Goal: Task Accomplishment & Management: Complete application form

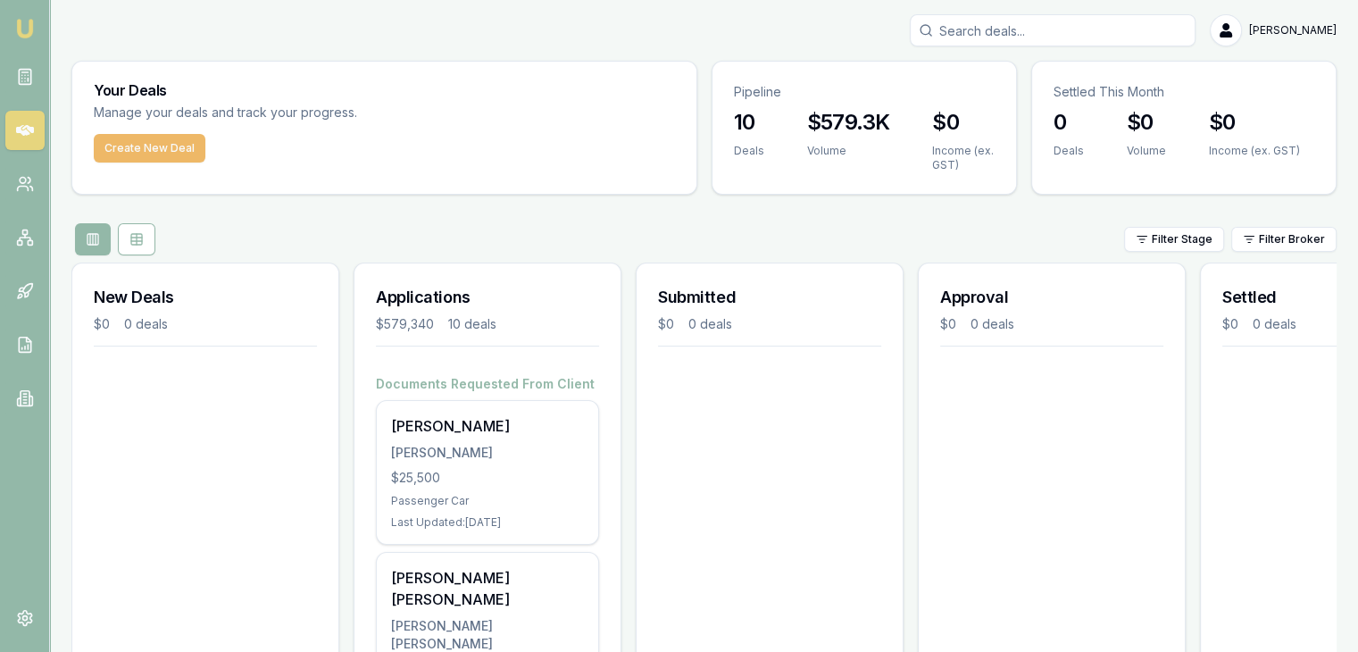
click at [118, 154] on button "Create New Deal" at bounding box center [150, 148] width 112 height 29
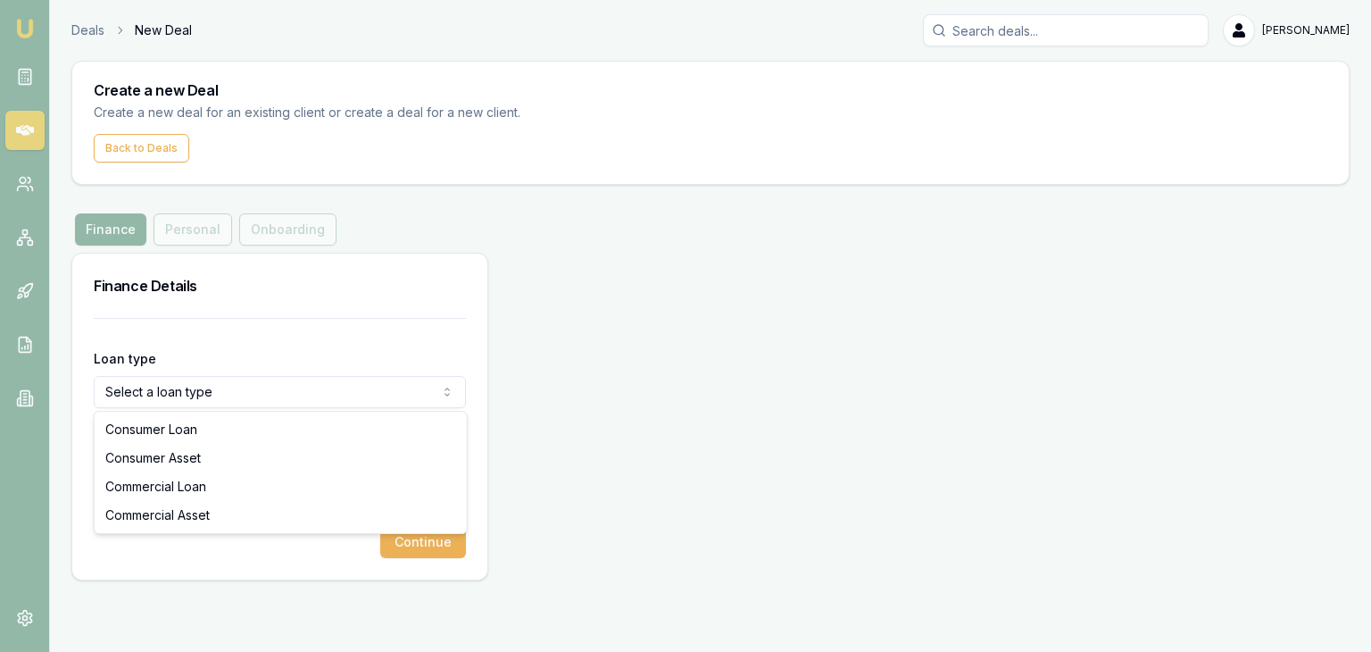
click at [407, 390] on html "Emu Broker Deals New Deal [PERSON_NAME] Toggle Menu Create a new Deal Create a …" at bounding box center [685, 326] width 1371 height 652
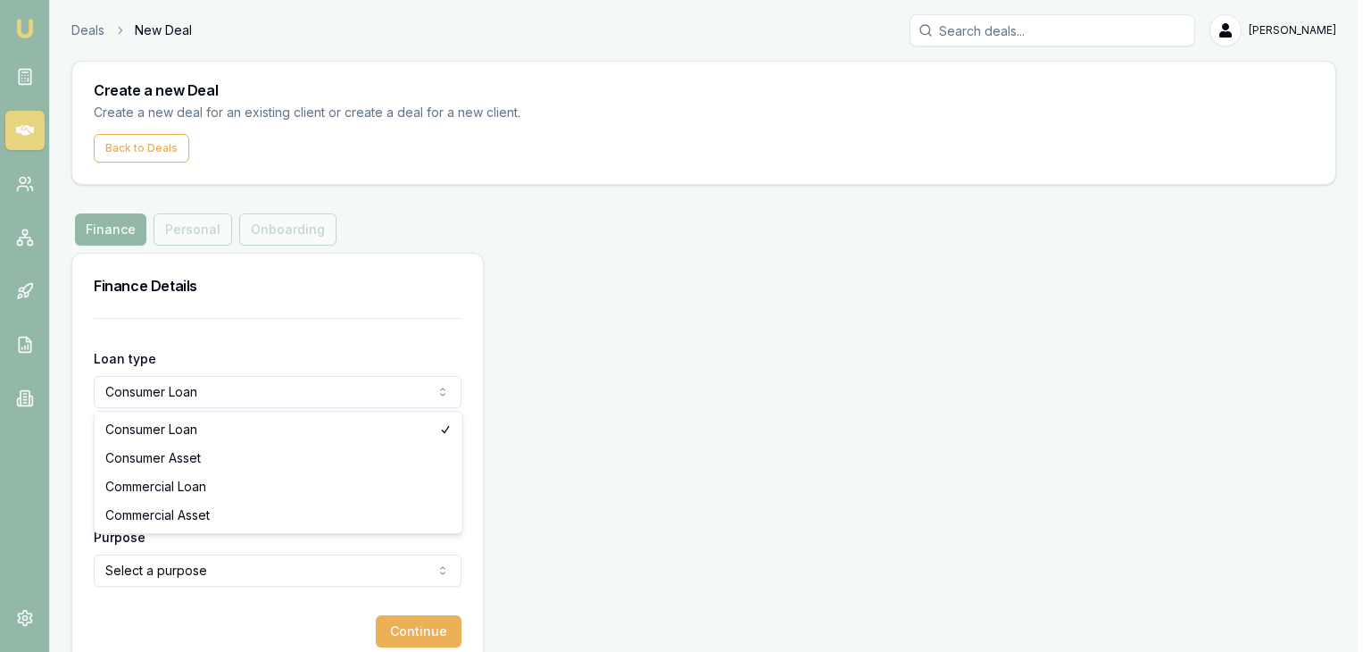
click at [393, 393] on html "Emu Broker Deals New Deal [PERSON_NAME] Toggle Menu Create a new Deal Create a …" at bounding box center [685, 326] width 1371 height 652
click at [387, 396] on html "Emu Broker Deals New Deal [PERSON_NAME] Toggle Menu Create a new Deal Create a …" at bounding box center [685, 326] width 1371 height 652
select select "COMMERCIAL_ASSET"
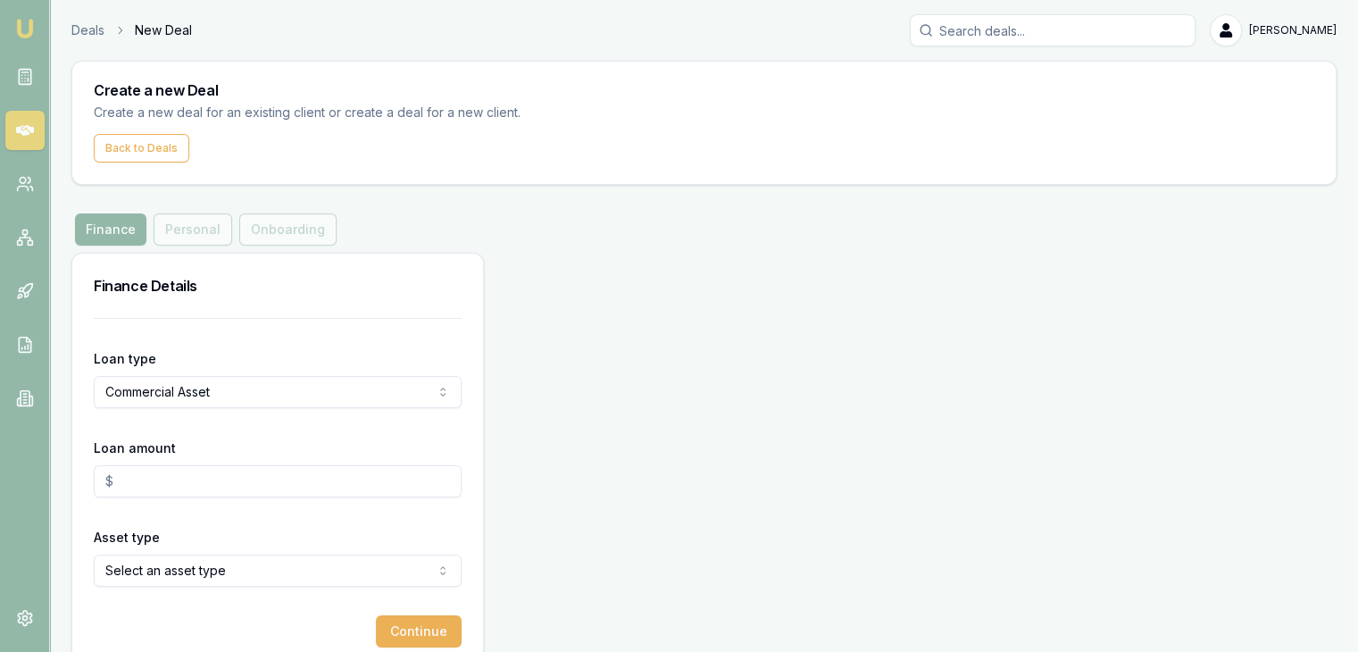
click at [357, 476] on input "Loan amount" at bounding box center [278, 481] width 368 height 32
type input "$"
type input "$13,000.00"
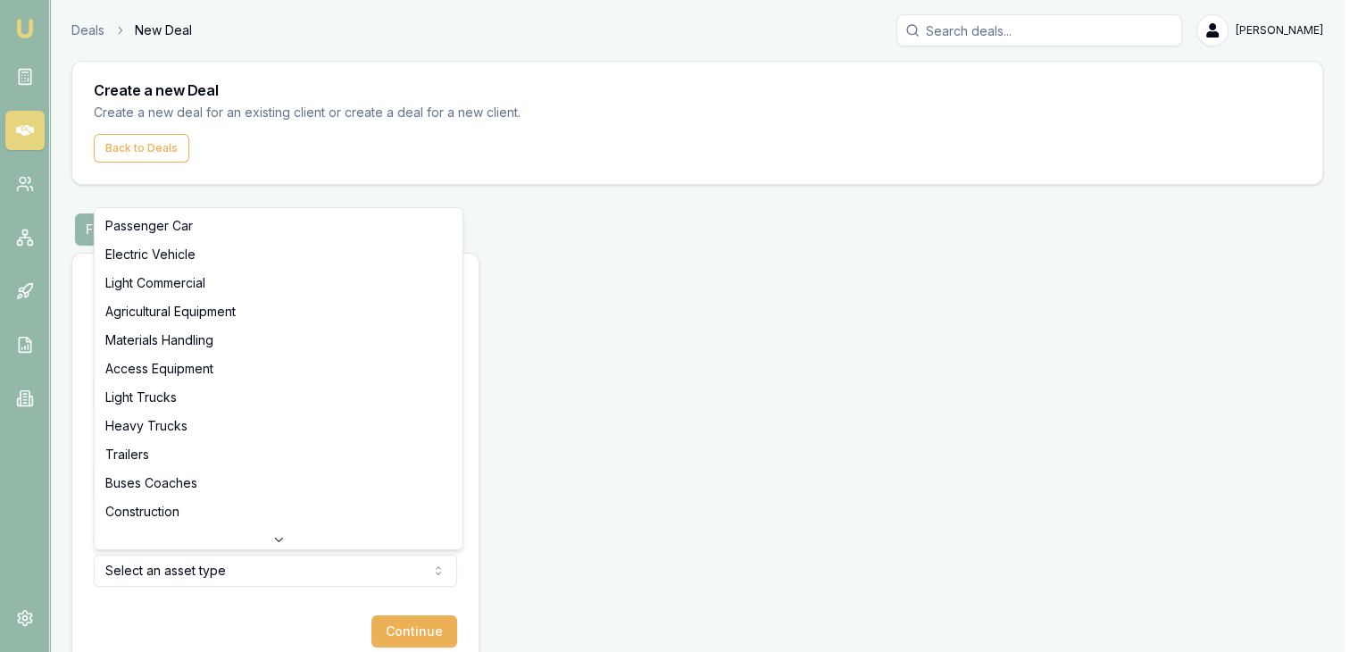
click at [175, 565] on html "Emu Broker Deals New Deal [PERSON_NAME] Toggle Menu Create a new Deal Create a …" at bounding box center [679, 326] width 1358 height 652
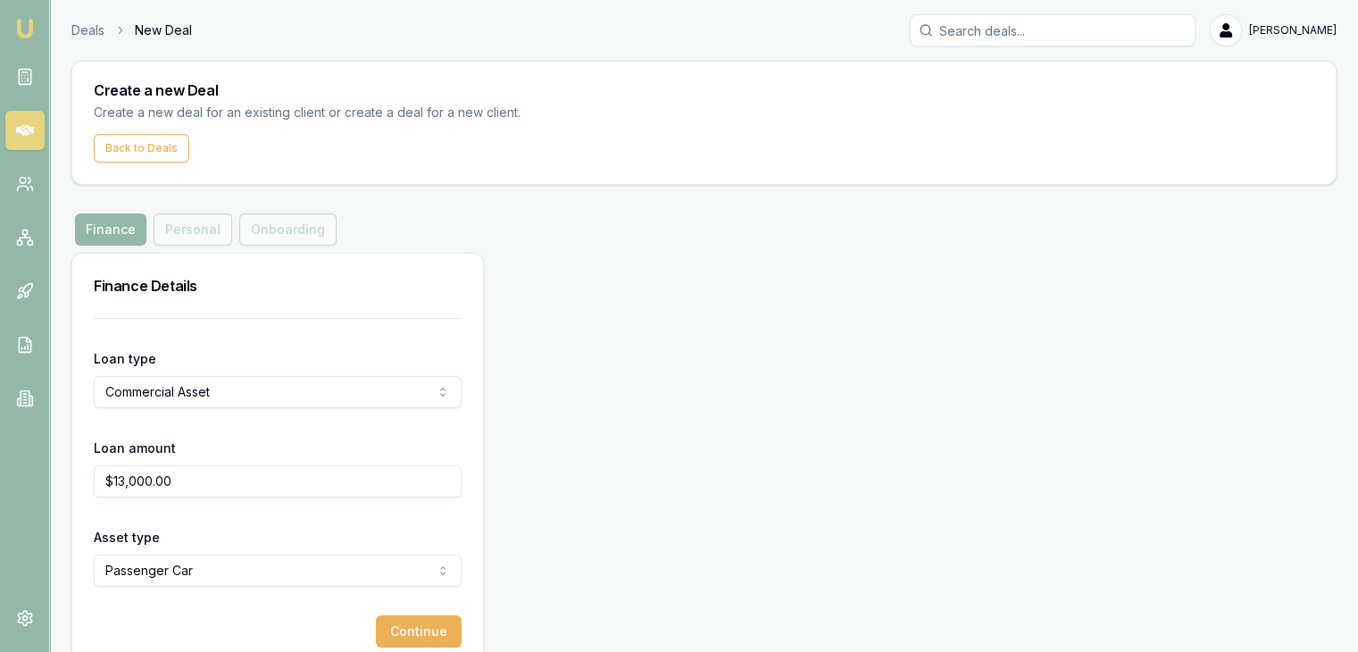
click at [245, 596] on form "Loan type Commercial Asset Consumer Loan Consumer Asset Commercial Loan Commerc…" at bounding box center [278, 482] width 368 height 329
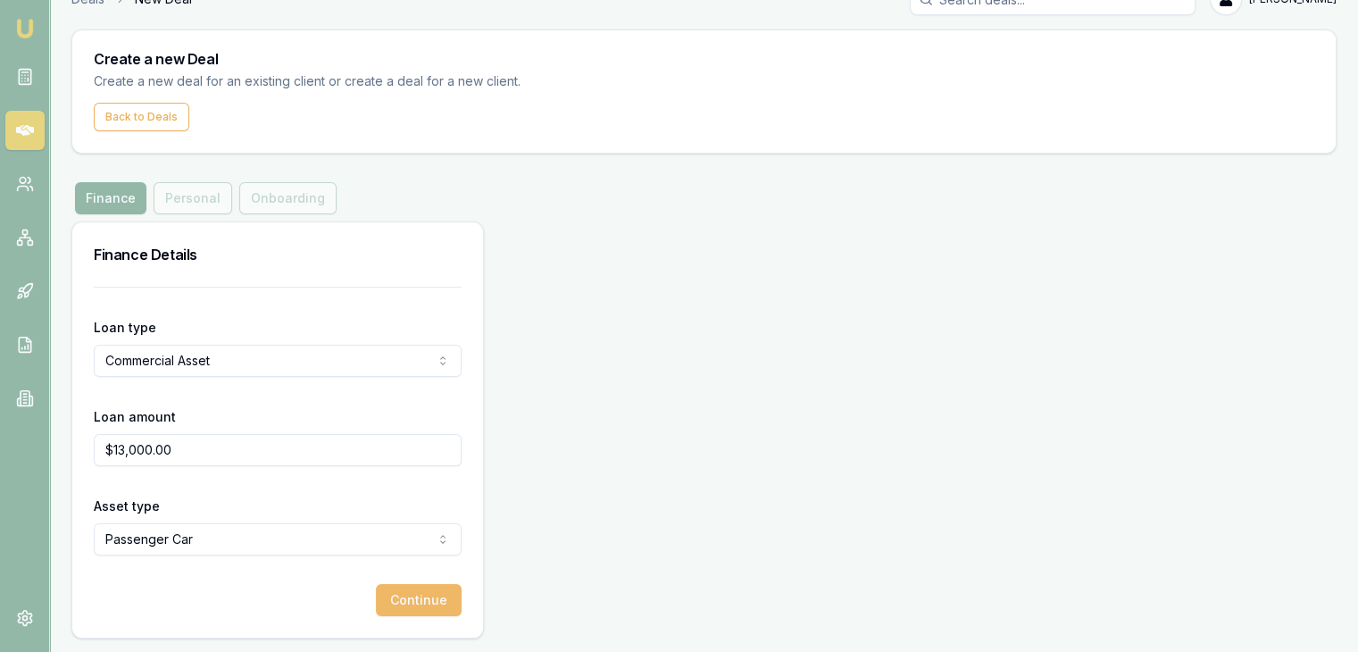
click at [396, 594] on button "Continue" at bounding box center [419, 600] width 86 height 32
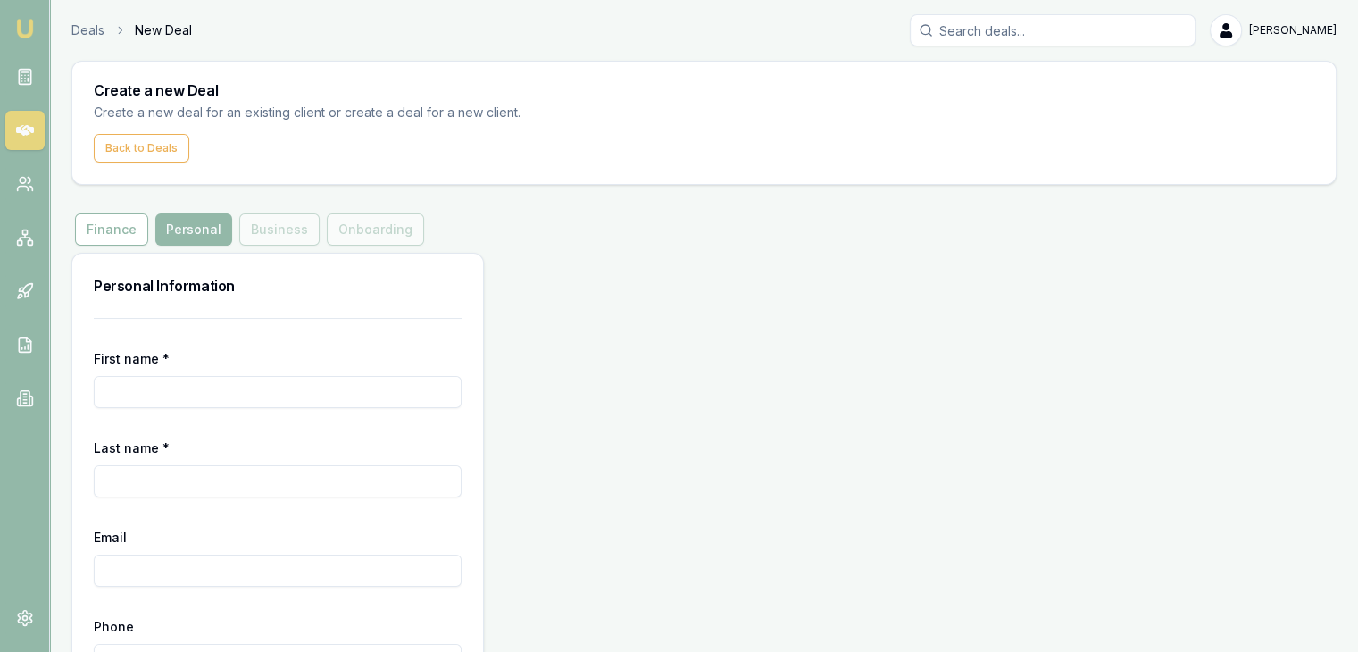
click at [279, 398] on input "First name *" at bounding box center [278, 392] width 368 height 32
click at [33, 30] on img at bounding box center [24, 28] width 21 height 21
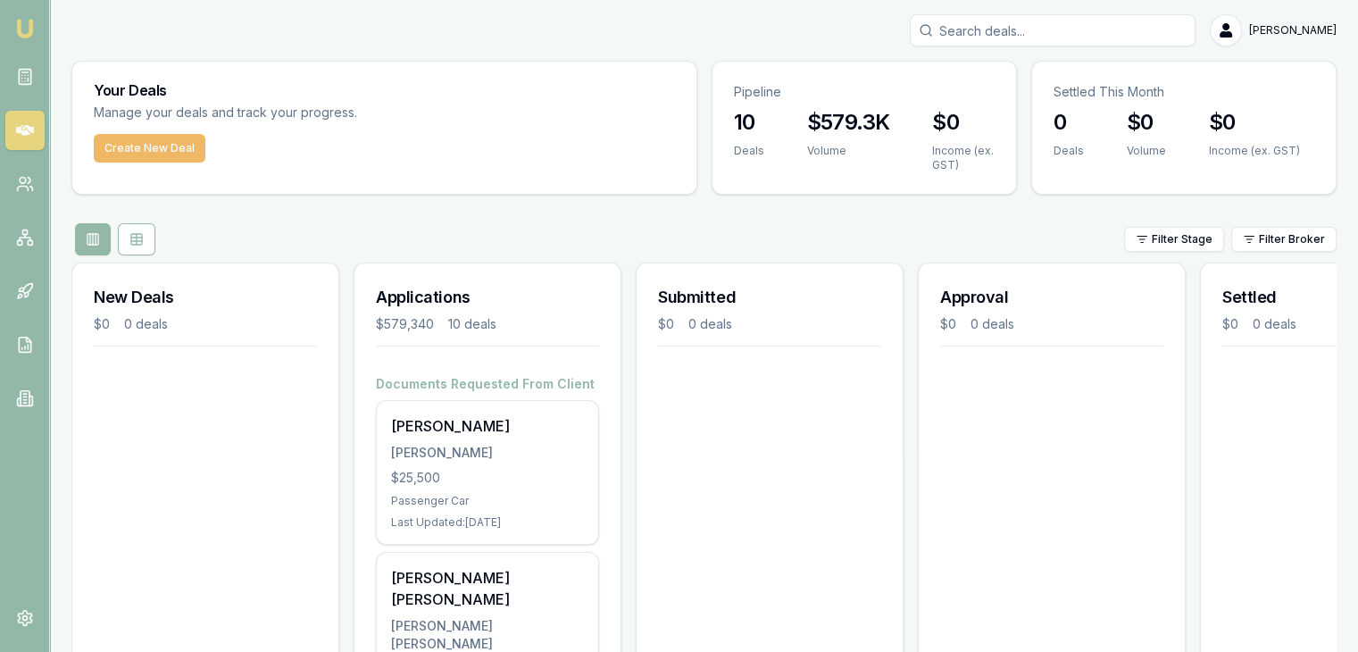
click at [162, 151] on button "Create New Deal" at bounding box center [150, 148] width 112 height 29
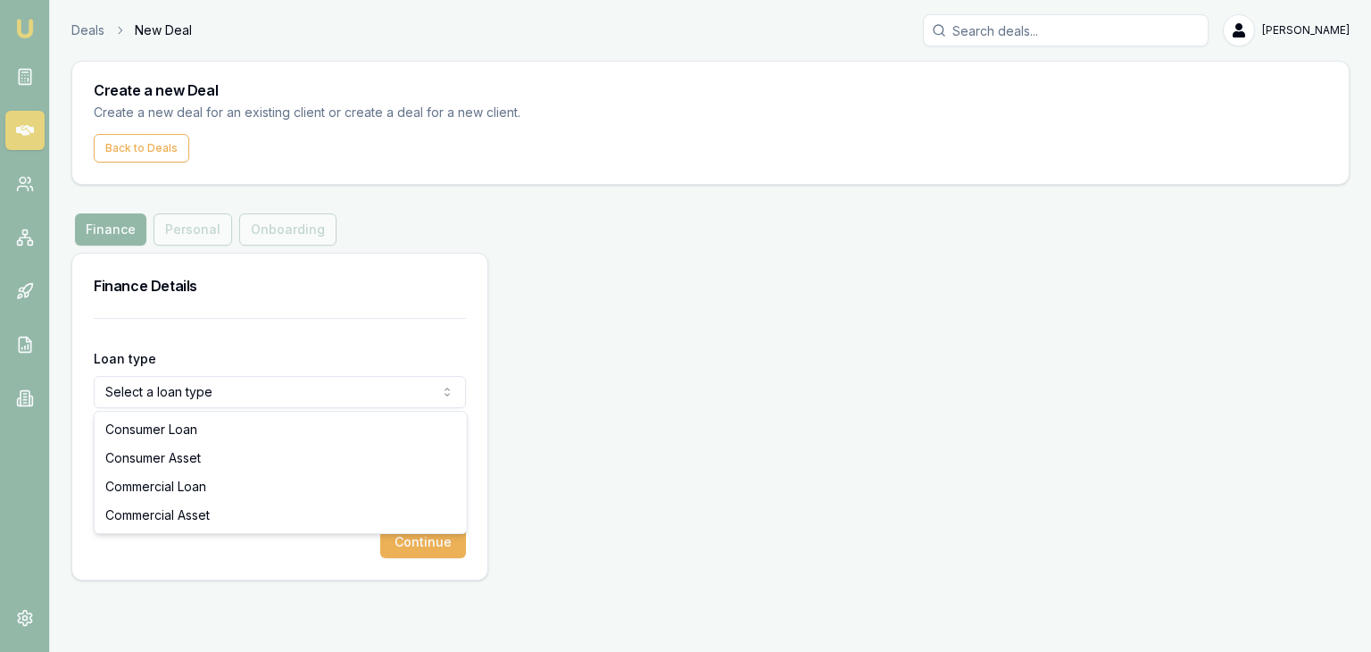
click at [179, 390] on html "Emu Broker Deals New Deal [PERSON_NAME] Toggle Menu Create a new Deal Create a …" at bounding box center [685, 326] width 1371 height 652
select select "COMMERCIAL_ASSET"
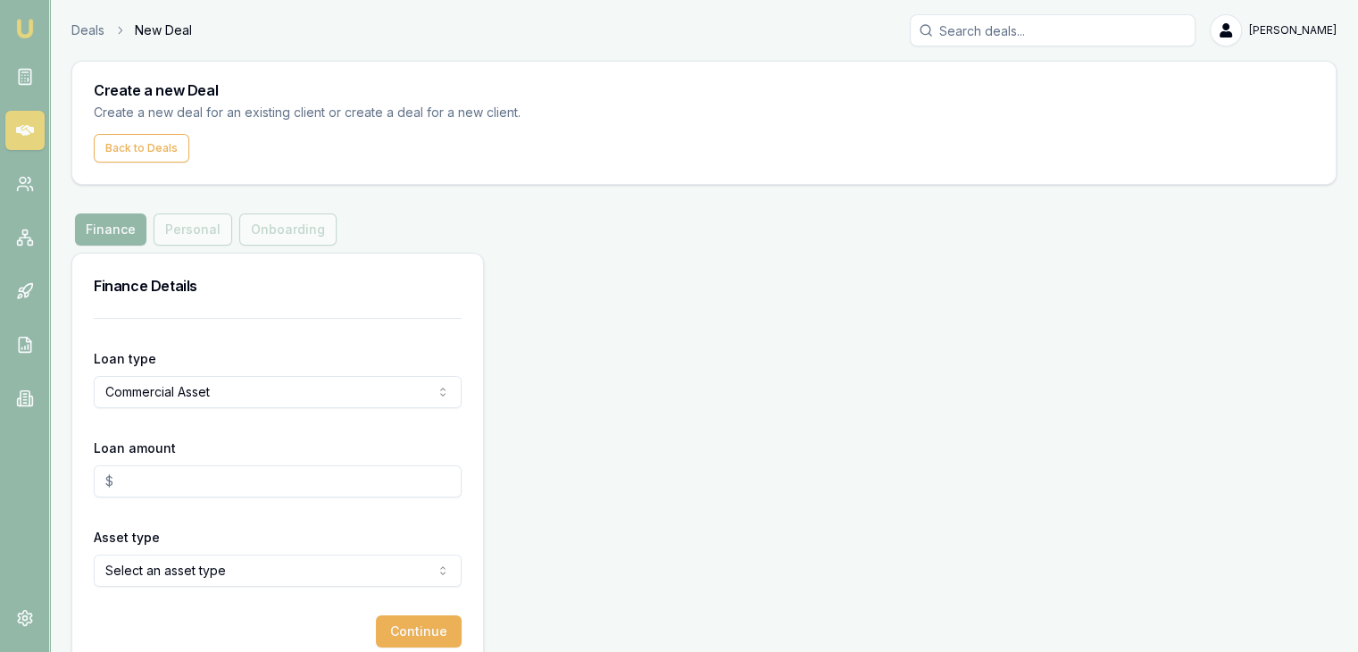
click at [159, 487] on input "Loan amount" at bounding box center [278, 481] width 368 height 32
type input "$13,000.00"
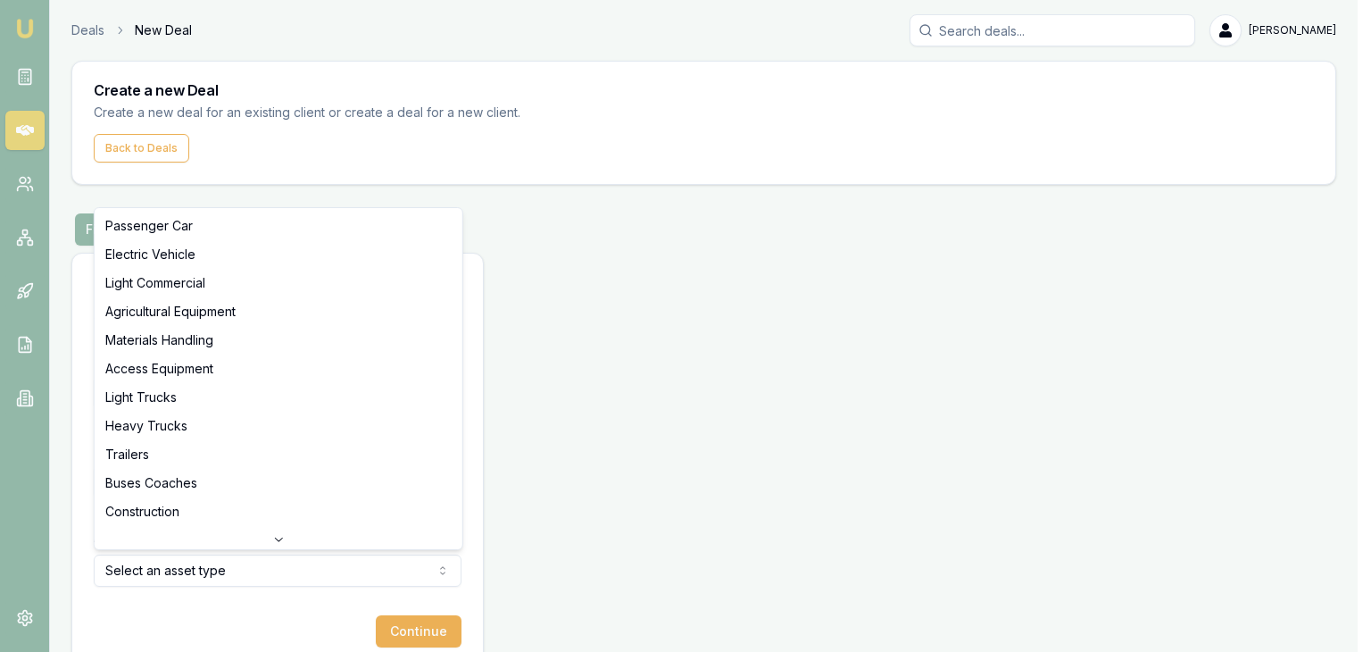
click at [237, 562] on html "Emu Broker Deals New Deal [PERSON_NAME] Toggle Menu Create a new Deal Create a …" at bounding box center [685, 326] width 1371 height 652
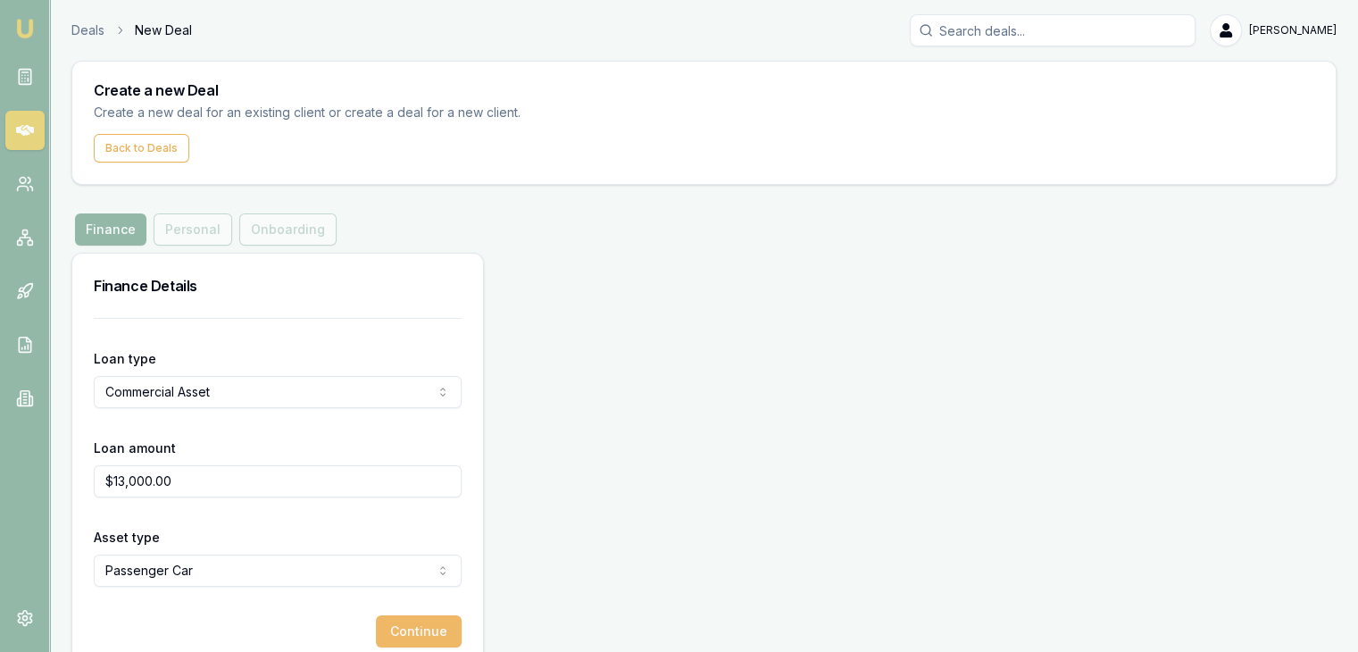
click at [416, 633] on button "Continue" at bounding box center [419, 631] width 86 height 32
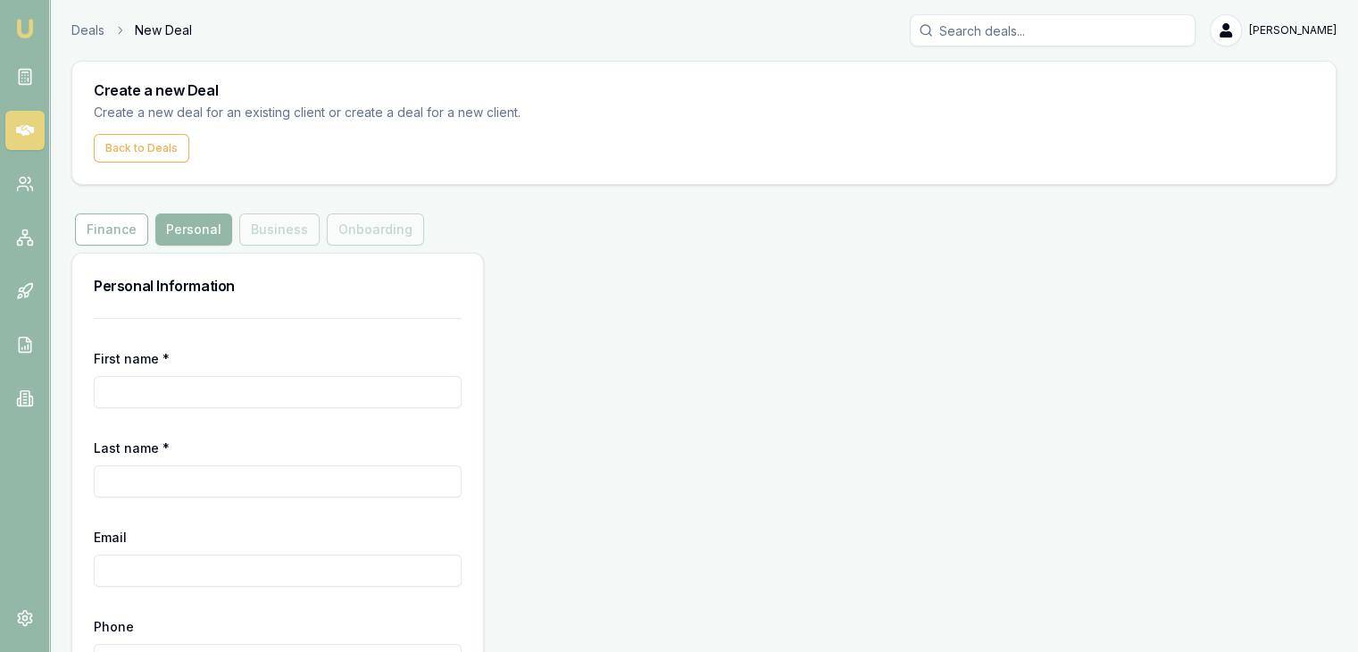
drag, startPoint x: 232, startPoint y: 368, endPoint x: 229, endPoint y: 390, distance: 22.6
click at [229, 390] on div "First name *" at bounding box center [278, 377] width 368 height 61
click at [229, 390] on input "First name *" at bounding box center [278, 392] width 368 height 32
type input "[PERSON_NAME]"
click at [292, 472] on input "Last name *" at bounding box center [278, 481] width 368 height 32
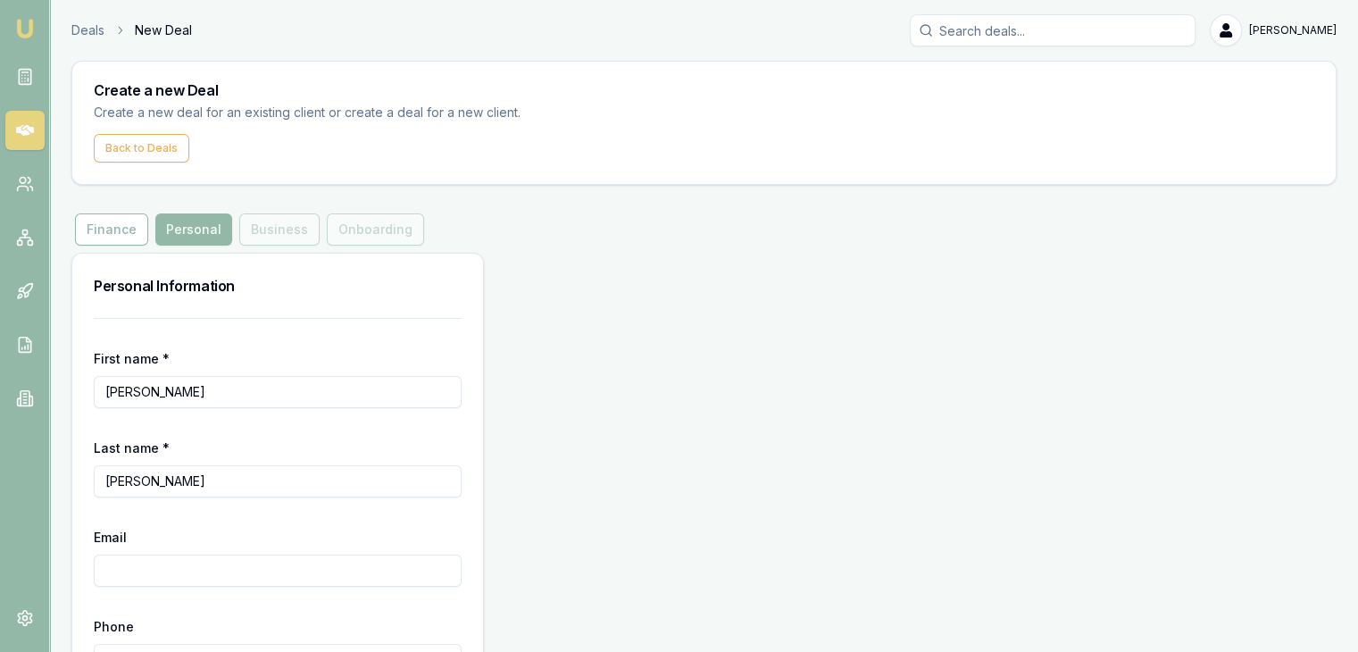
click at [193, 480] on input "[PERSON_NAME]" at bounding box center [278, 481] width 368 height 32
type input "[PERSON_NAME]"
click at [212, 551] on div "Email" at bounding box center [278, 556] width 368 height 61
click at [163, 563] on input "Email" at bounding box center [278, 570] width 368 height 32
paste input "[EMAIL_ADDRESS][DOMAIN_NAME]"
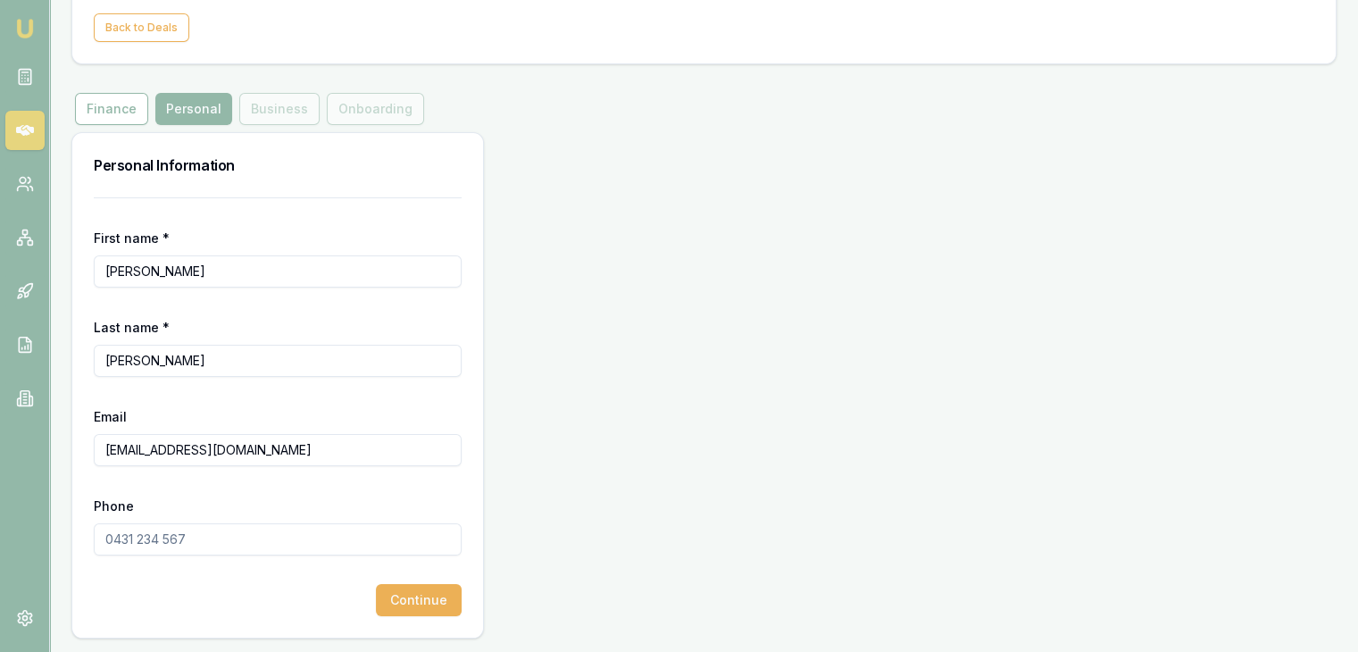
scroll to position [120, 0]
type input "[EMAIL_ADDRESS][DOMAIN_NAME]"
click at [112, 537] on input "Phone" at bounding box center [278, 540] width 368 height 32
type input "0422 282 917"
click at [411, 592] on button "Continue" at bounding box center [419, 601] width 86 height 32
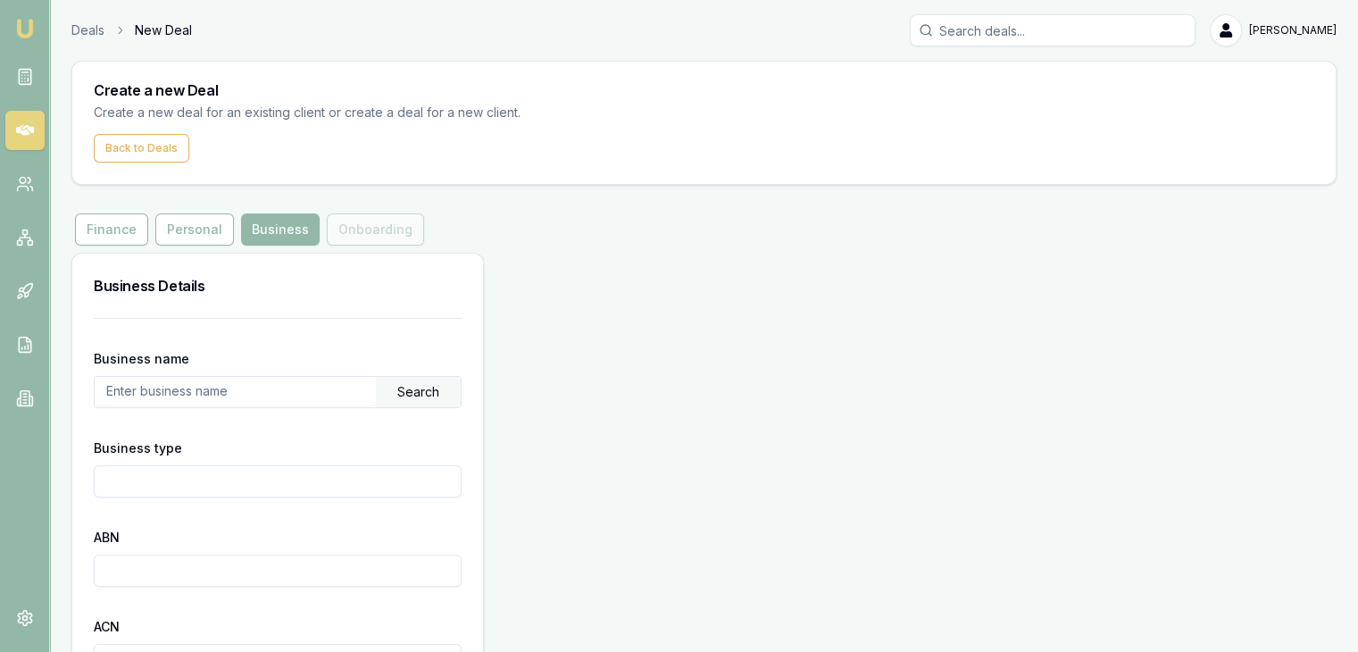
click at [279, 395] on input "text" at bounding box center [235, 391] width 281 height 29
click at [422, 390] on div "Search" at bounding box center [418, 392] width 85 height 30
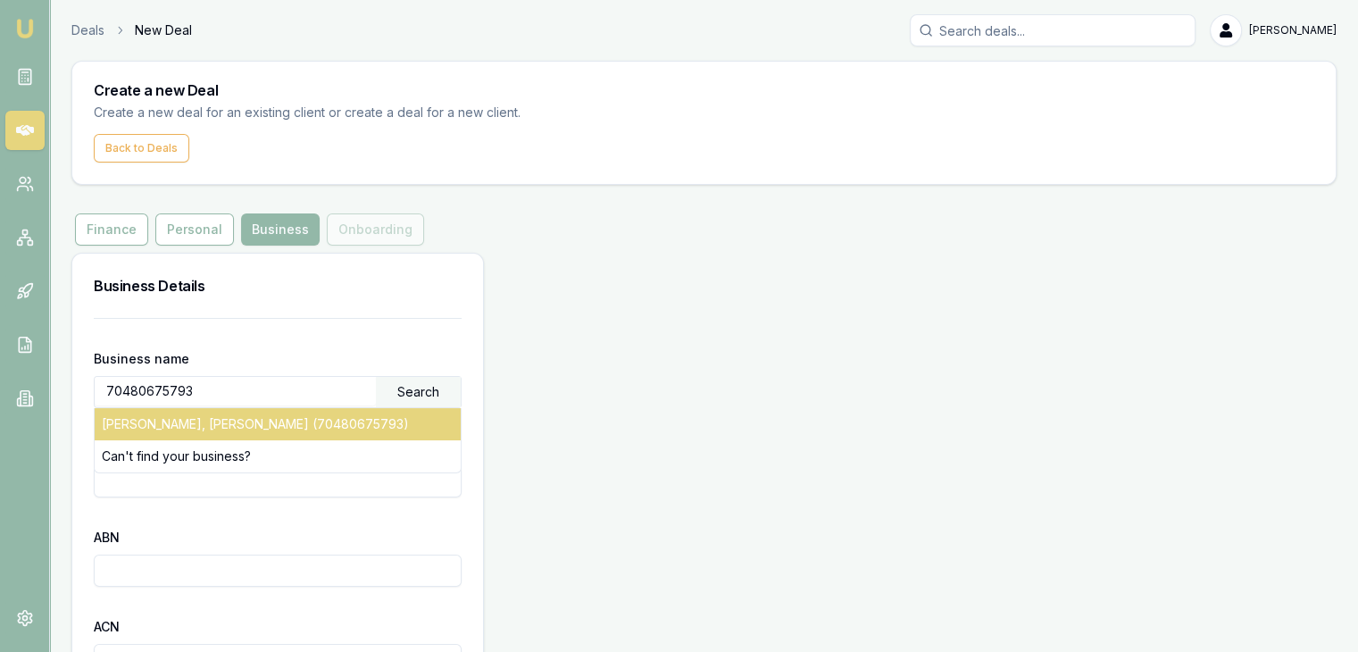
click at [332, 421] on div "[PERSON_NAME], [PERSON_NAME] (70480675793)" at bounding box center [278, 424] width 366 height 32
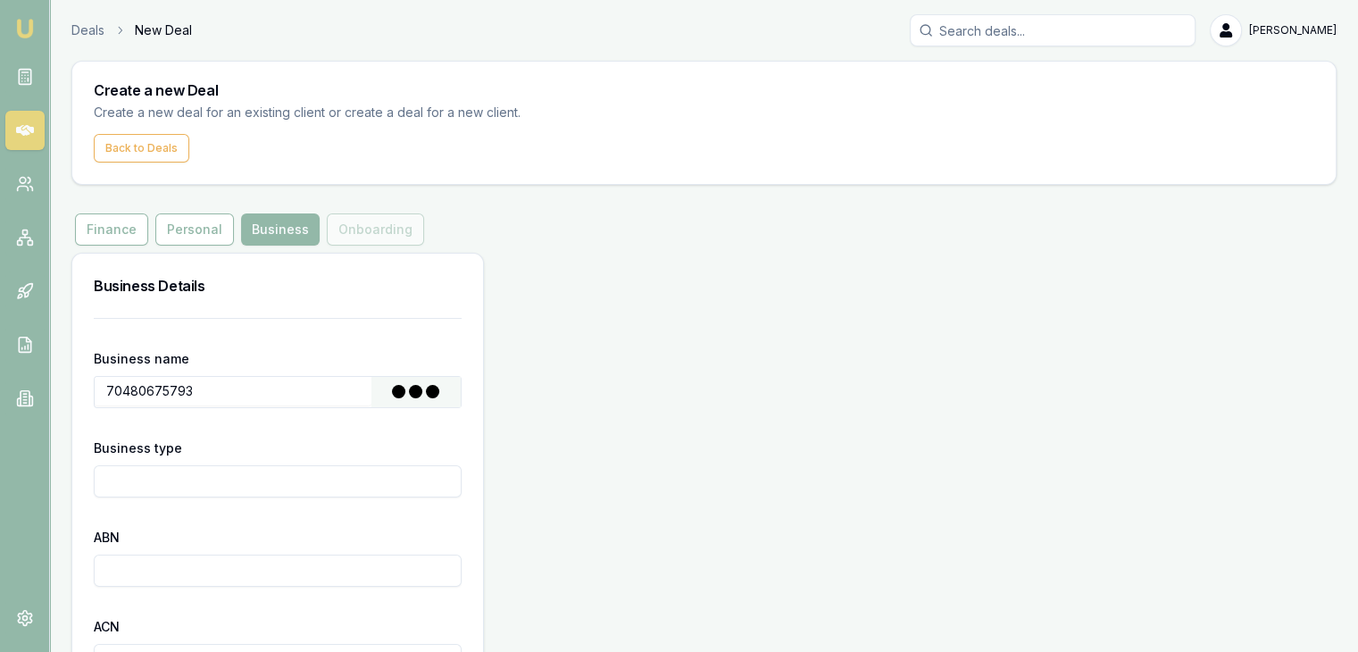
type input "[PERSON_NAME], [PERSON_NAME]"
type input "Individual/Sole Trader"
type input "70480675793"
type input "[DATE]"
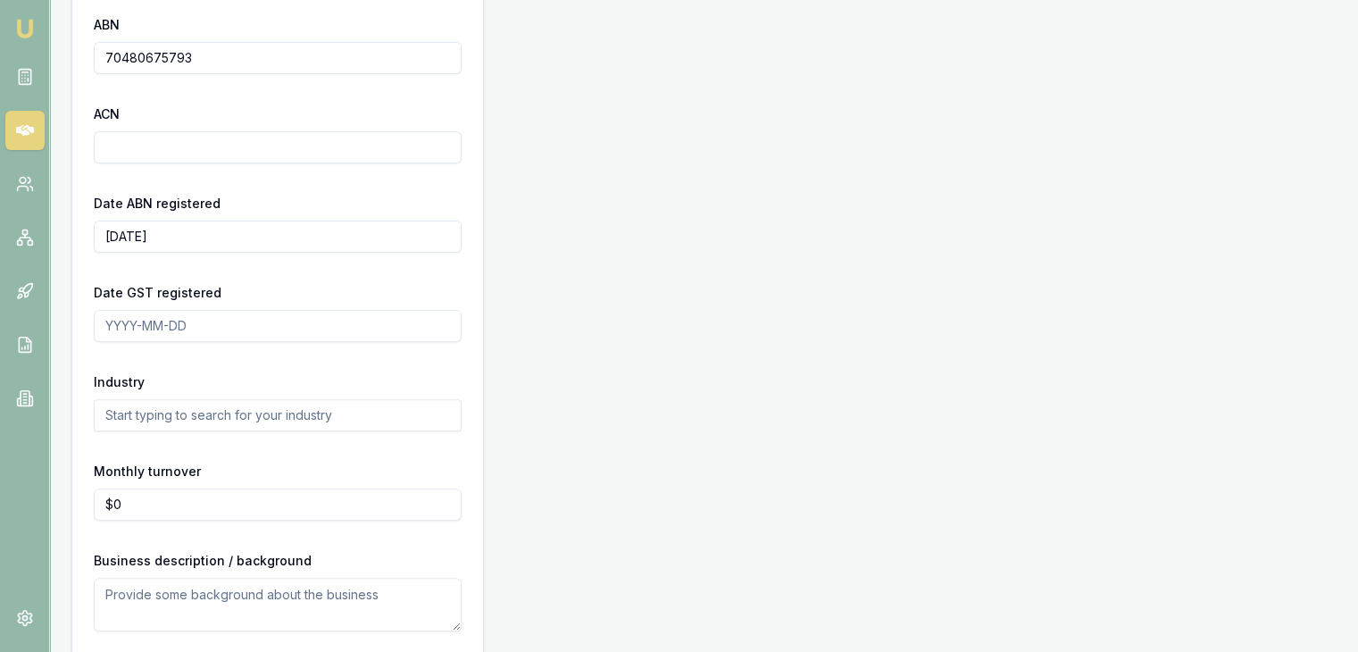
scroll to position [517, 0]
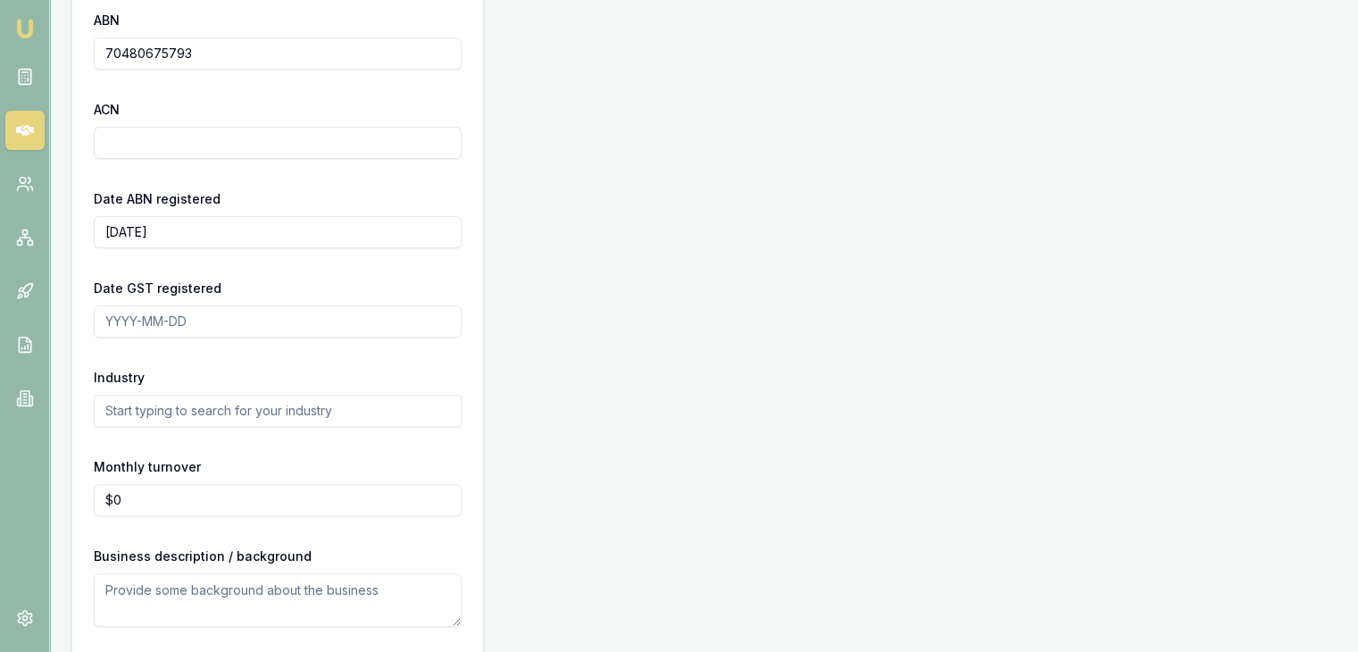
click at [161, 315] on input "Date GST registered" at bounding box center [278, 321] width 368 height 32
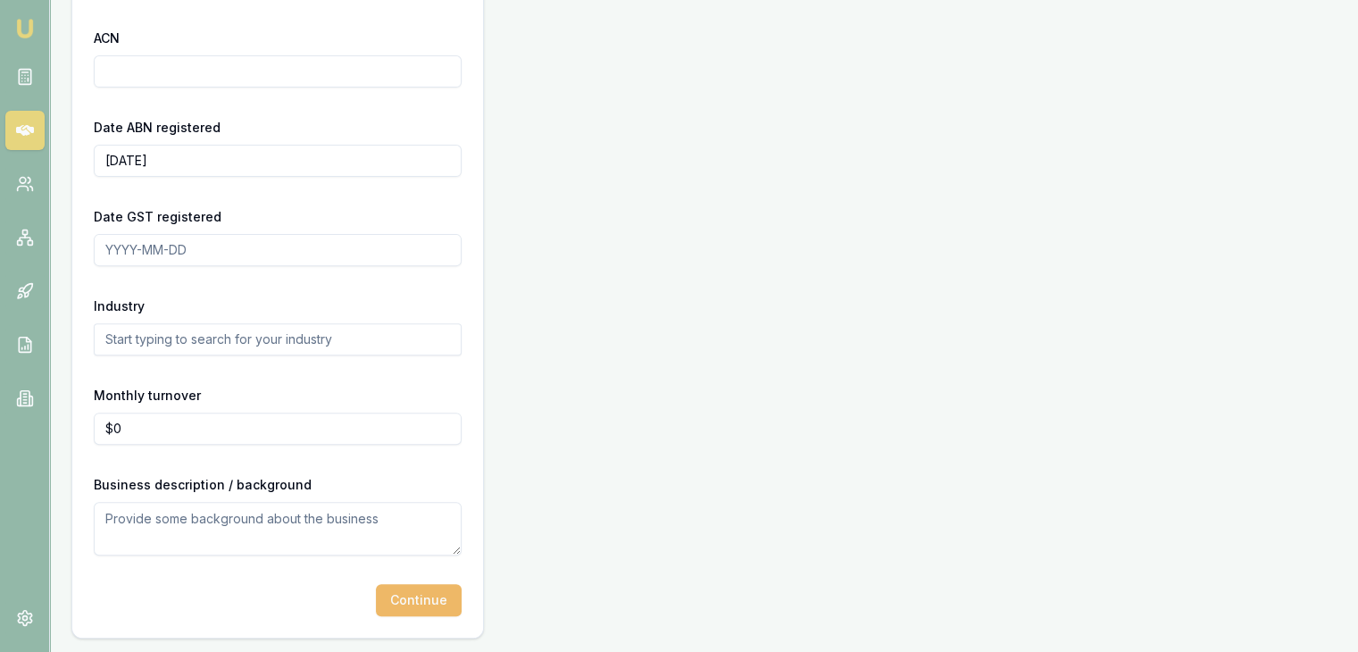
click at [422, 589] on button "Continue" at bounding box center [419, 600] width 86 height 32
click at [422, 589] on div "Continue" at bounding box center [278, 600] width 368 height 32
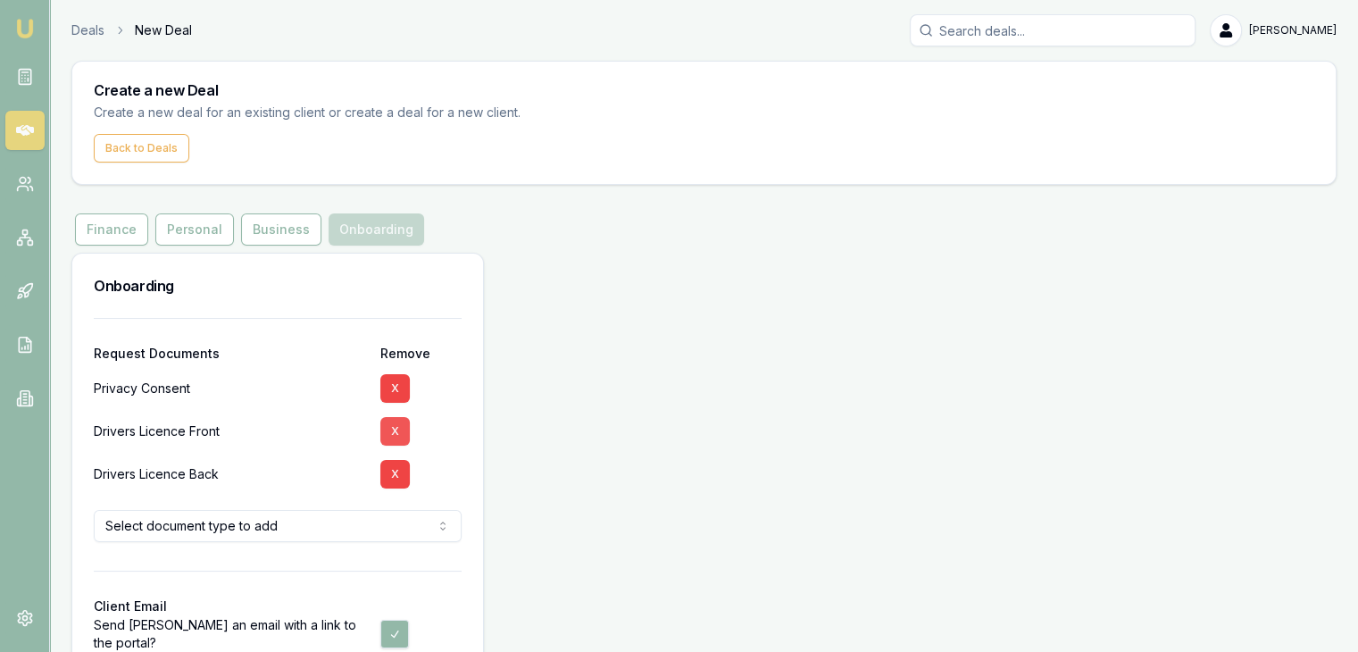
click at [394, 430] on button "X" at bounding box center [394, 431] width 29 height 29
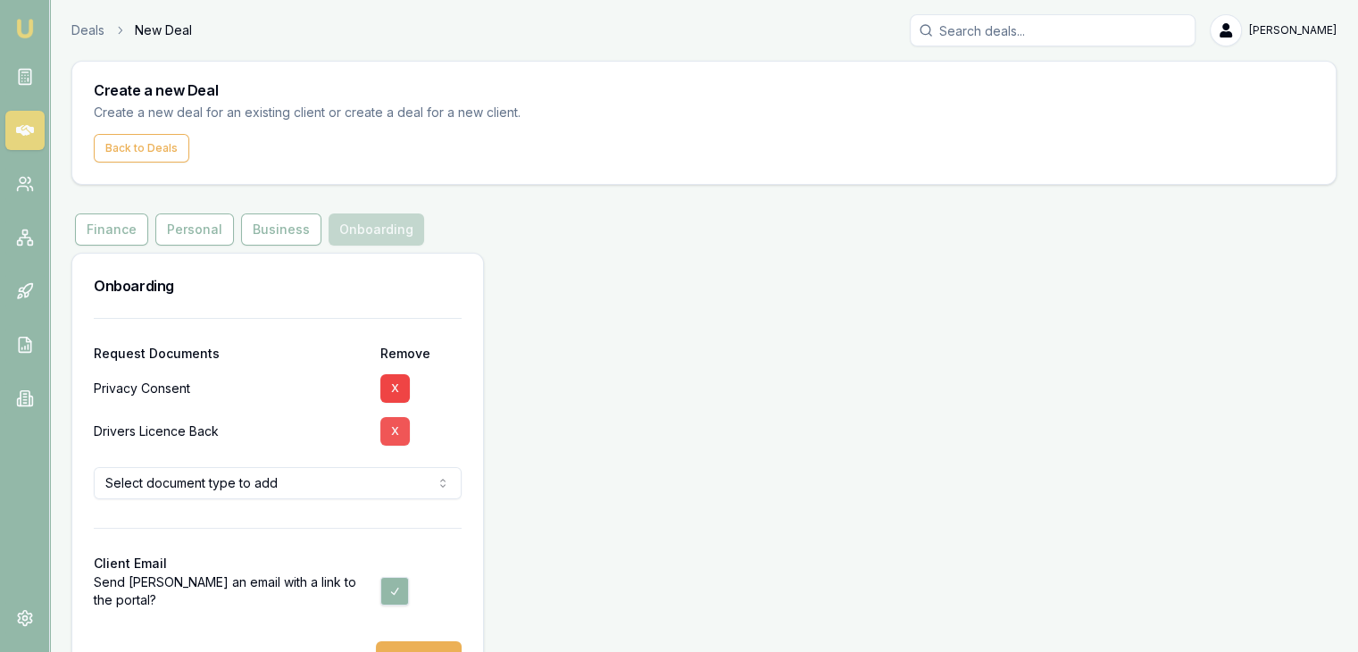
click at [396, 426] on button "X" at bounding box center [394, 431] width 29 height 29
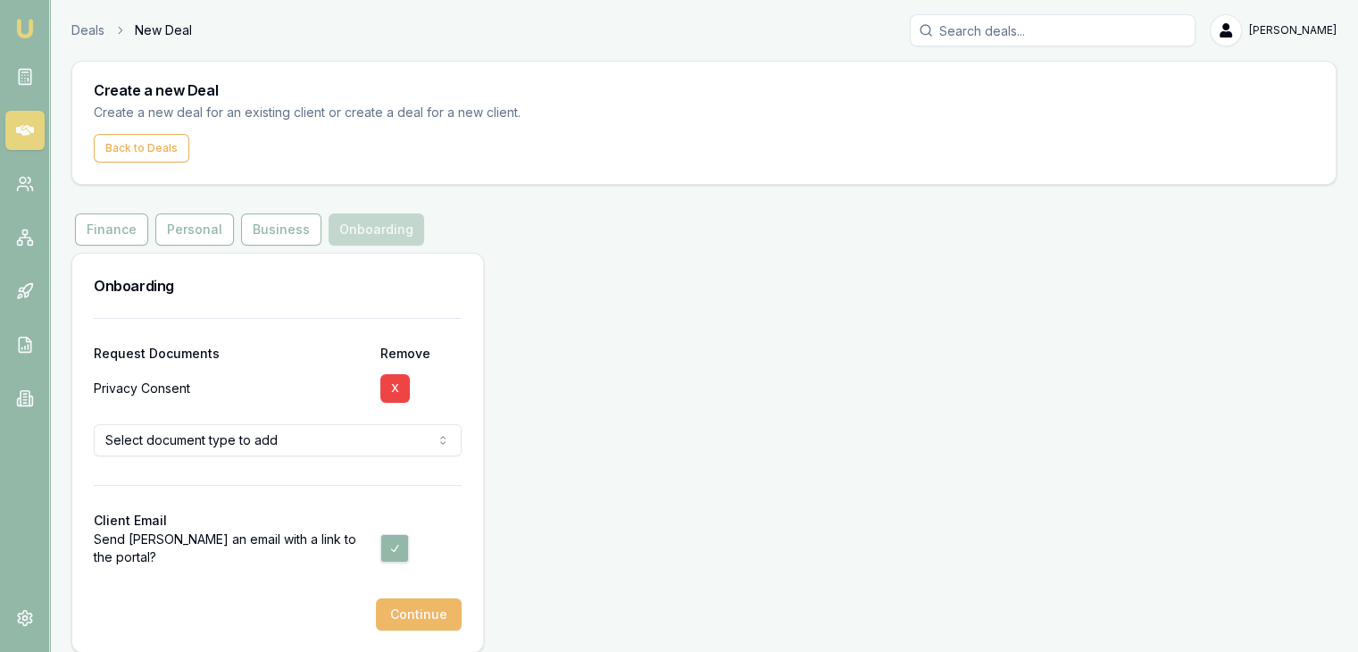
click at [429, 625] on button "Continue" at bounding box center [419, 614] width 86 height 32
